Goal: Task Accomplishment & Management: Use online tool/utility

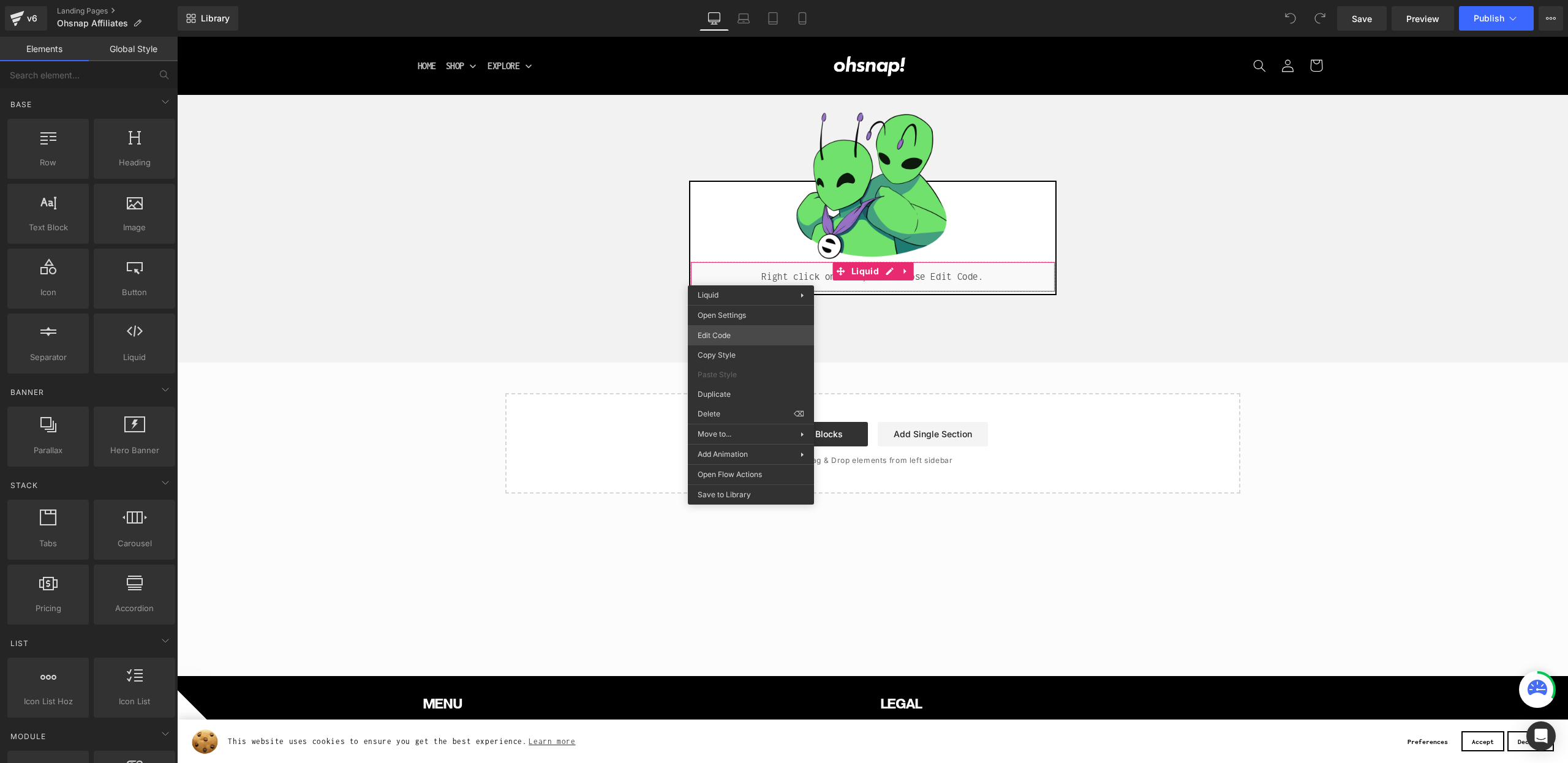
click at [762, 0] on div "You are previewing how the will restyle your page. You can not edit Elements in…" at bounding box center [784, 0] width 1568 height 0
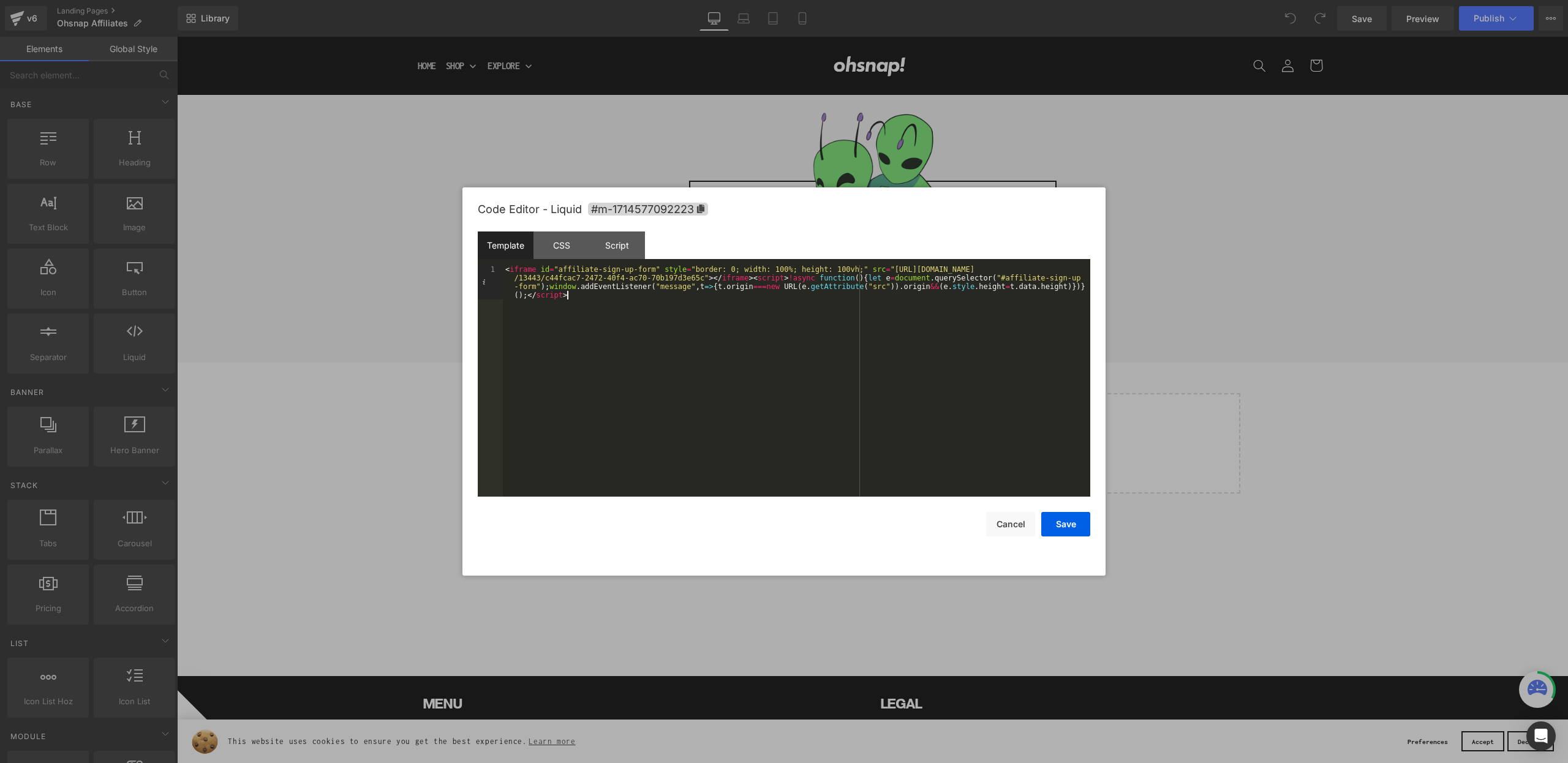
click at [664, 315] on div "< iframe id = "affiliate-sign-up-form" style = "border: 0; width: 100%; height:…" at bounding box center [796, 416] width 587 height 300
click at [1055, 523] on button "Save" at bounding box center [1065, 524] width 49 height 25
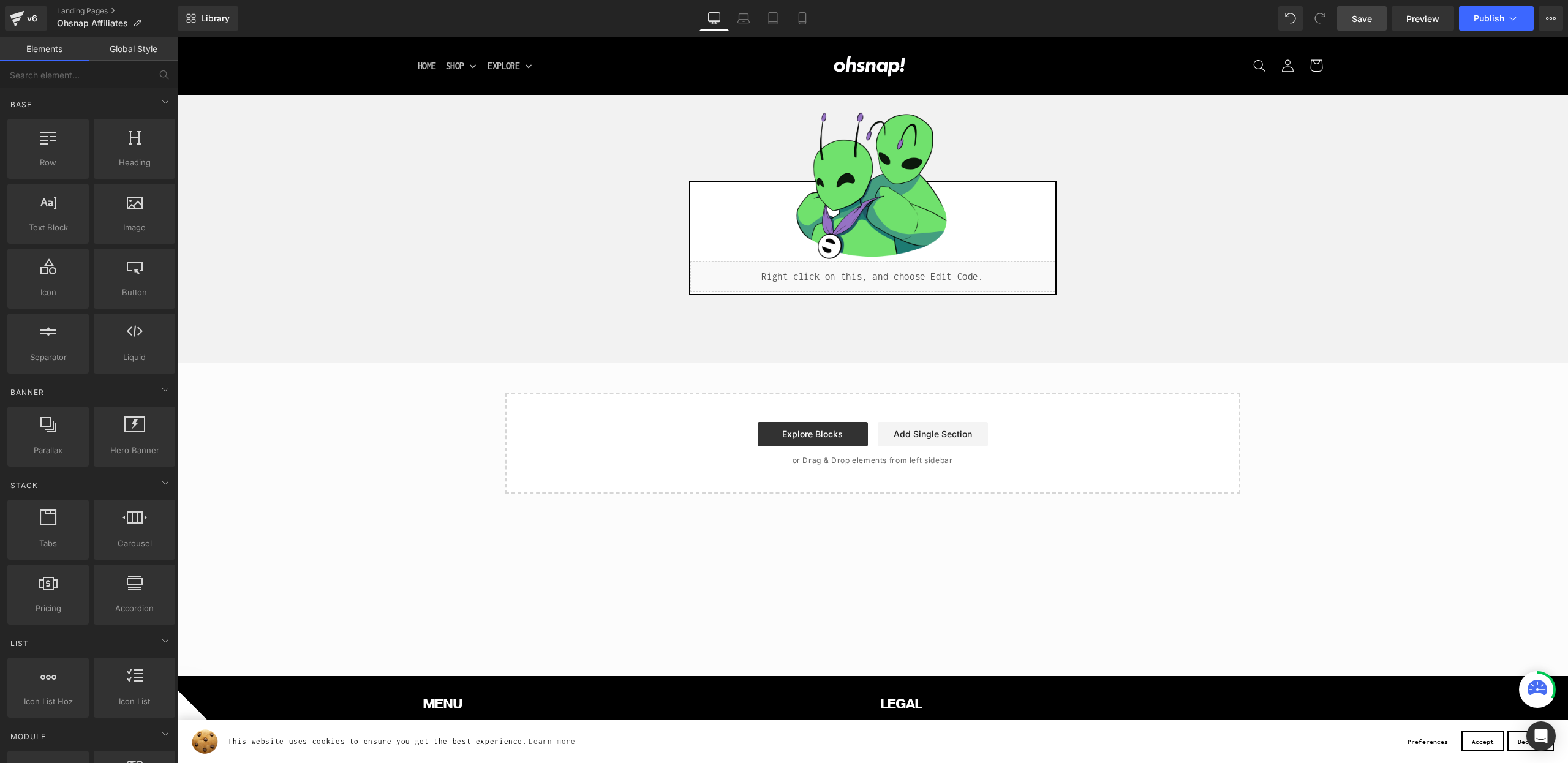
click at [1357, 26] on link "Save" at bounding box center [1362, 18] width 50 height 25
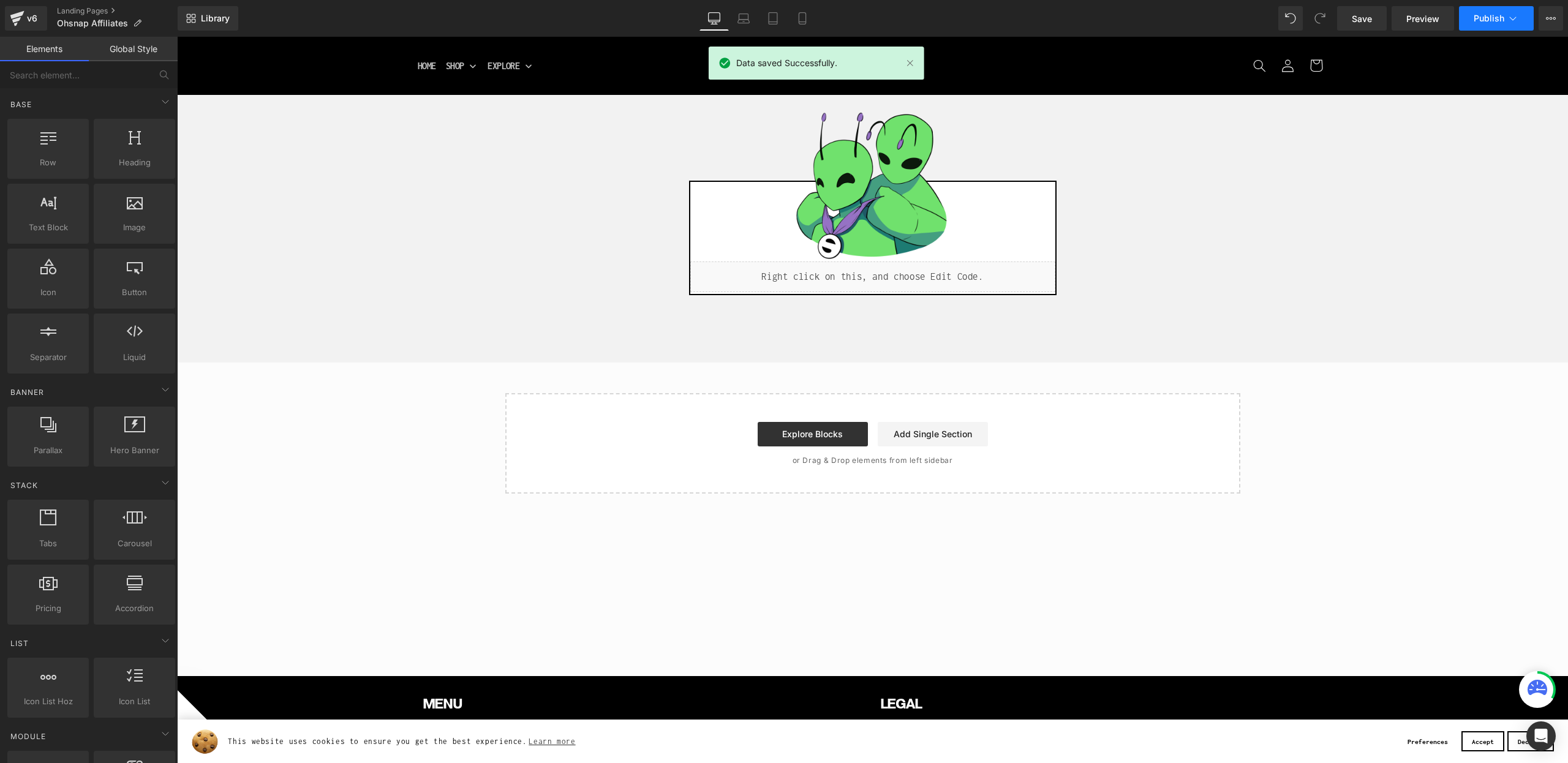
click at [1470, 19] on button "Publish" at bounding box center [1496, 18] width 74 height 25
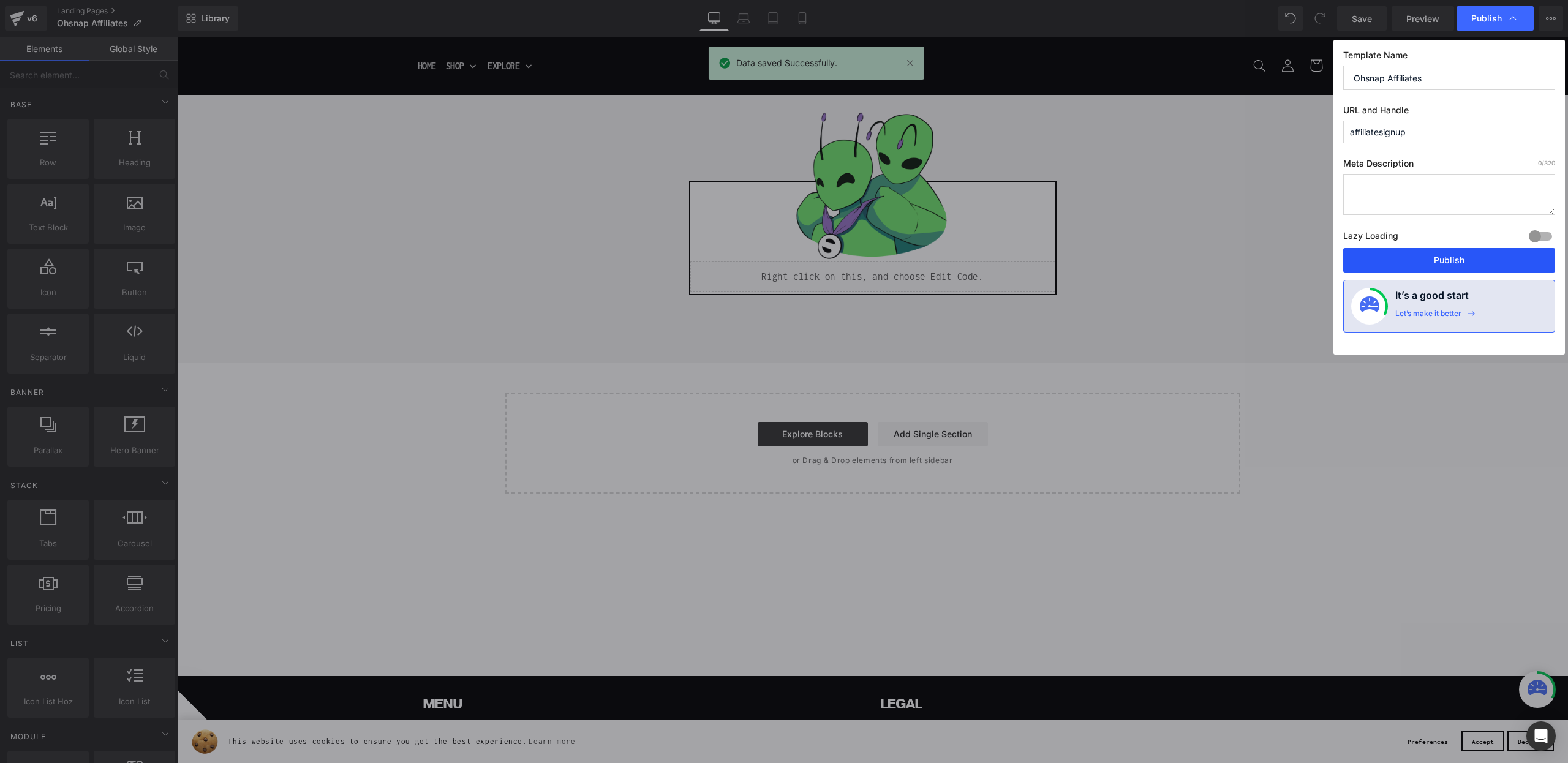
click at [1383, 257] on button "Publish" at bounding box center [1449, 260] width 212 height 25
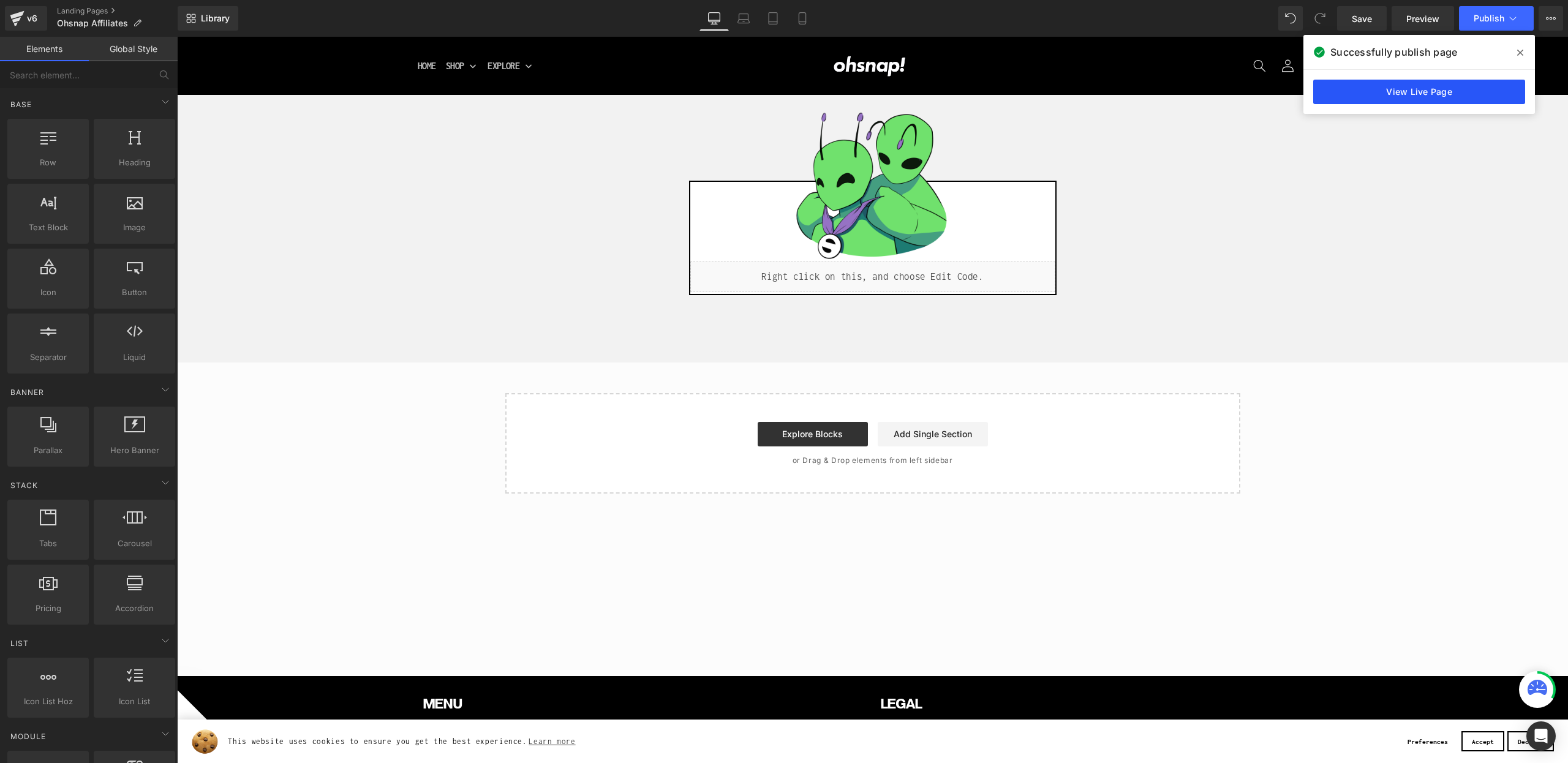
click at [1395, 93] on link "View Live Page" at bounding box center [1419, 91] width 212 height 25
